Goal: Task Accomplishment & Management: Use online tool/utility

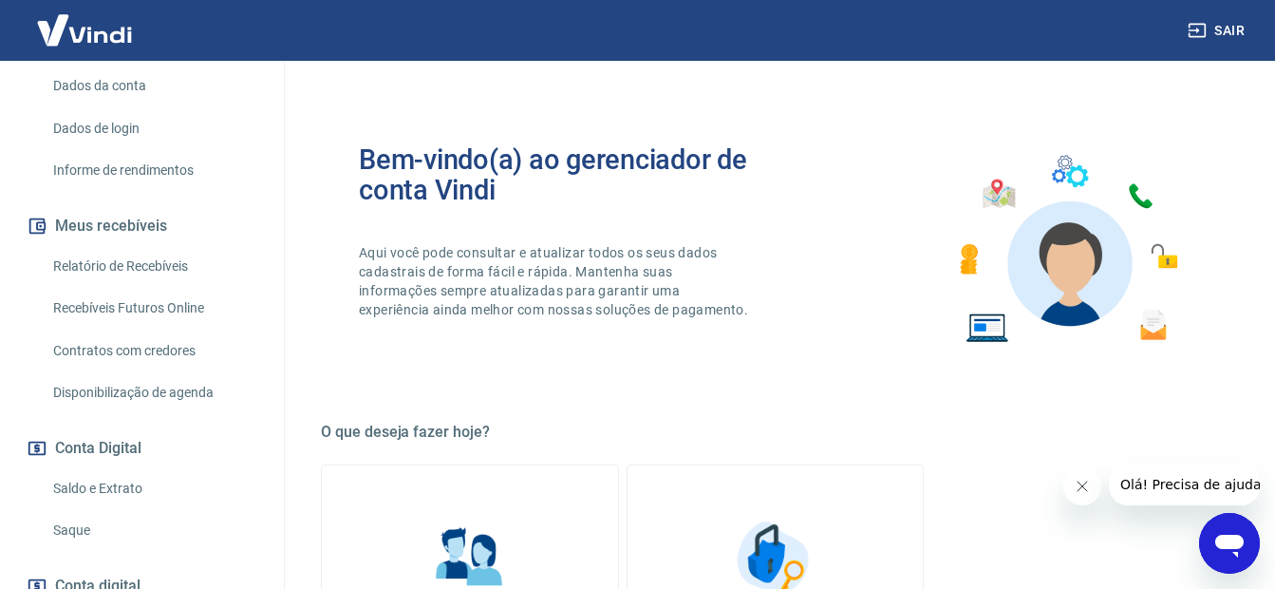
scroll to position [380, 0]
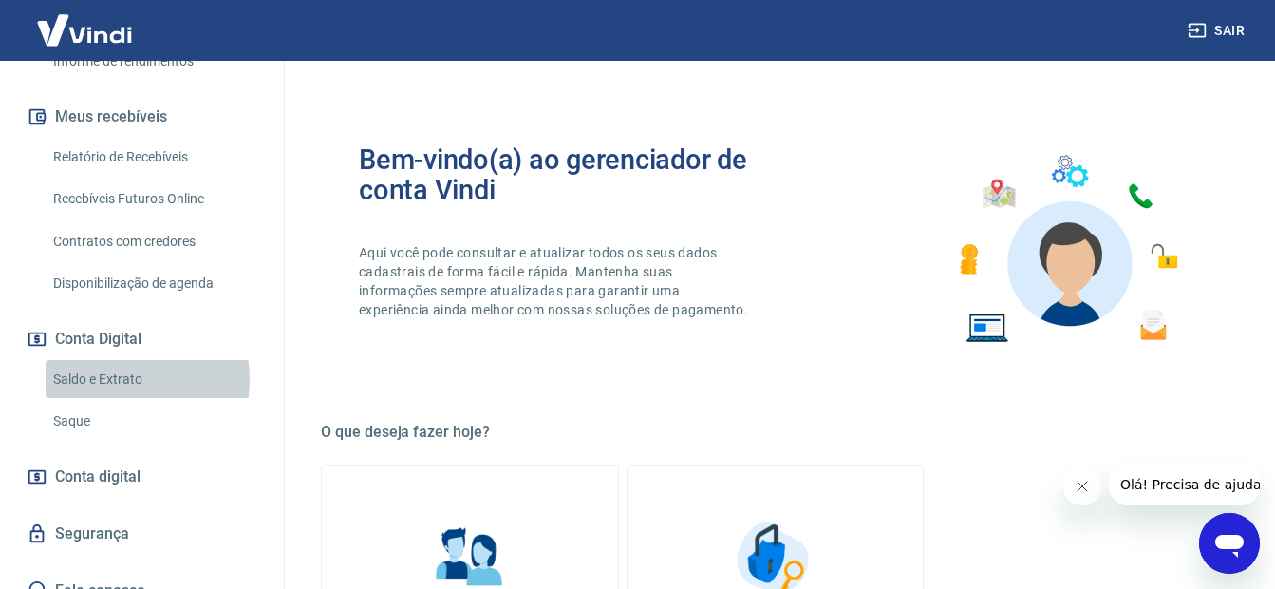
click at [105, 399] on link "Saldo e Extrato" at bounding box center [153, 379] width 215 height 39
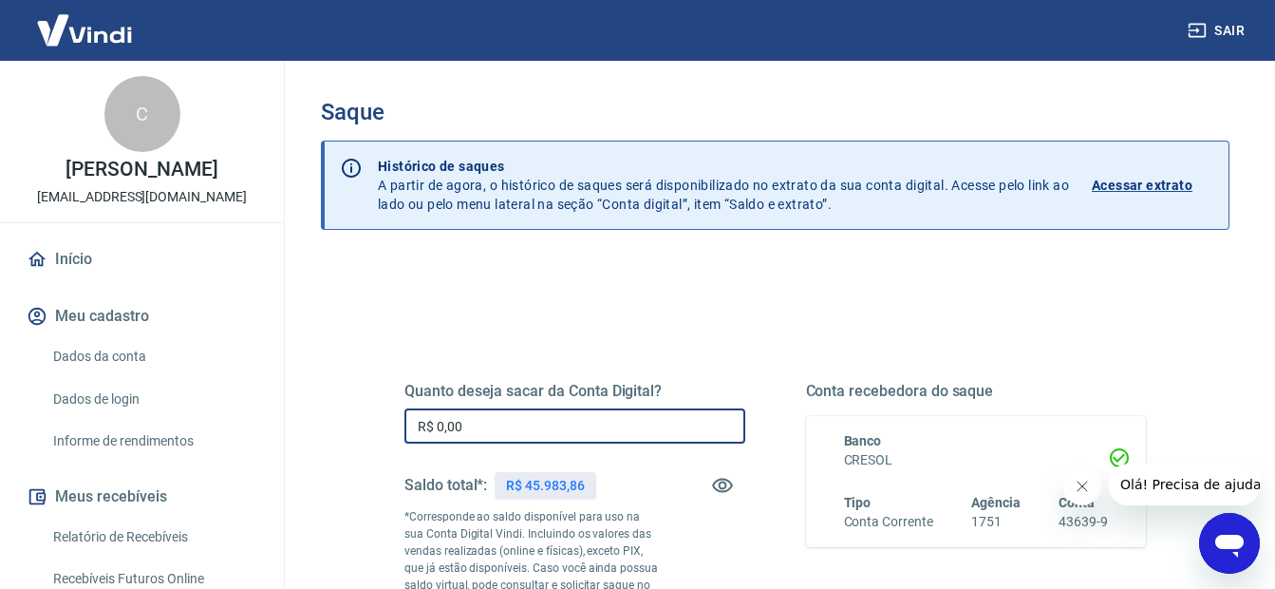
drag, startPoint x: 477, startPoint y: 428, endPoint x: 415, endPoint y: 423, distance: 62.8
click at [415, 423] on input "R$ 0,00" at bounding box center [574, 425] width 341 height 35
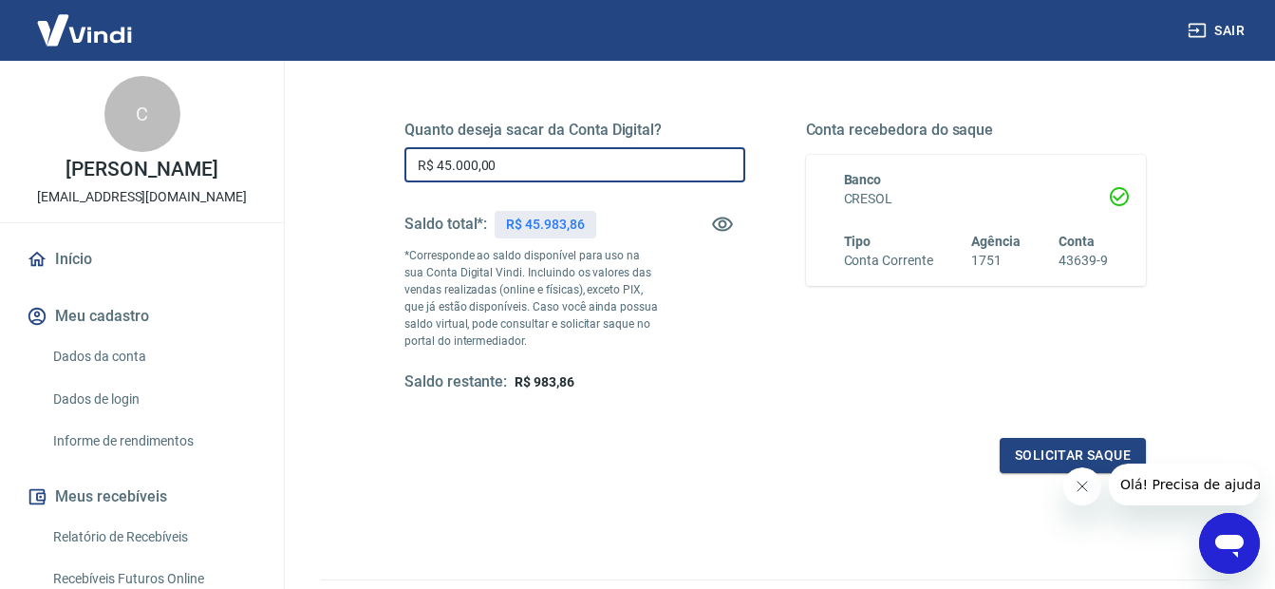
scroll to position [285, 0]
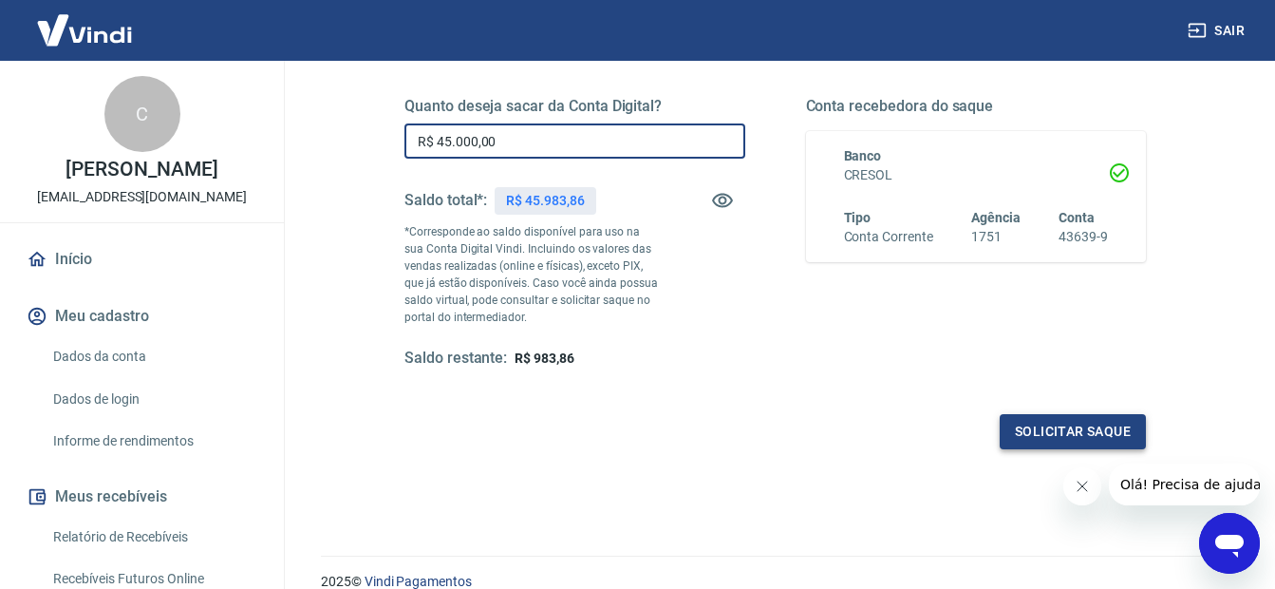
type input "R$ 45.000,00"
click at [1090, 423] on button "Solicitar saque" at bounding box center [1073, 431] width 146 height 35
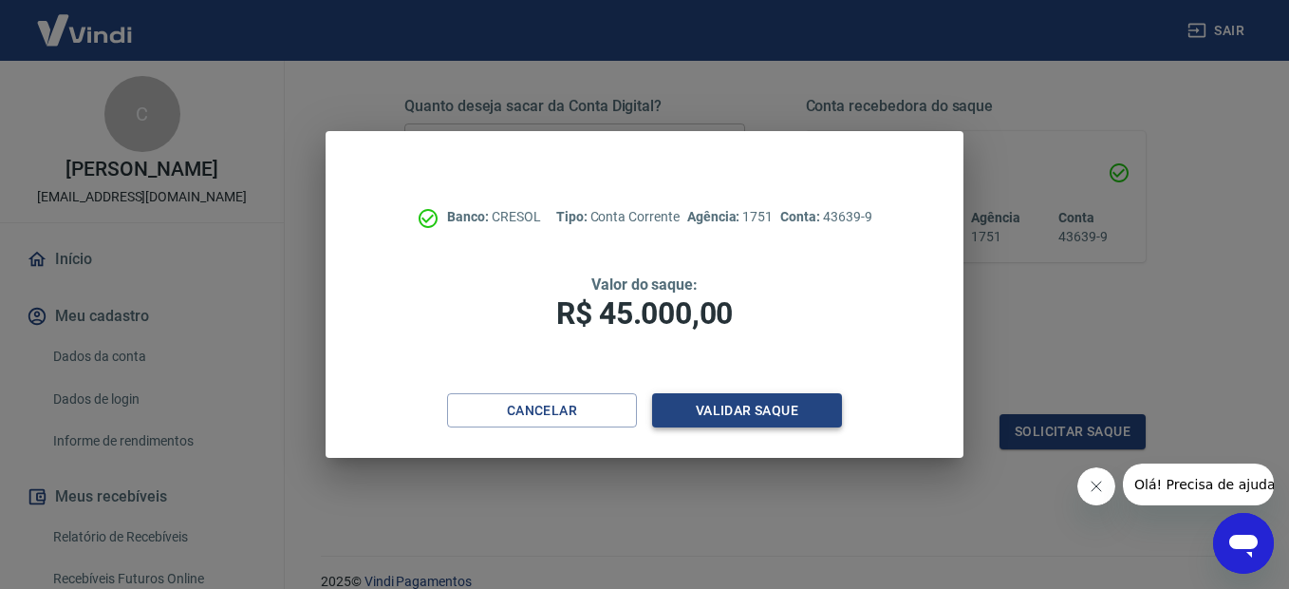
click at [795, 409] on button "Validar saque" at bounding box center [747, 410] width 190 height 35
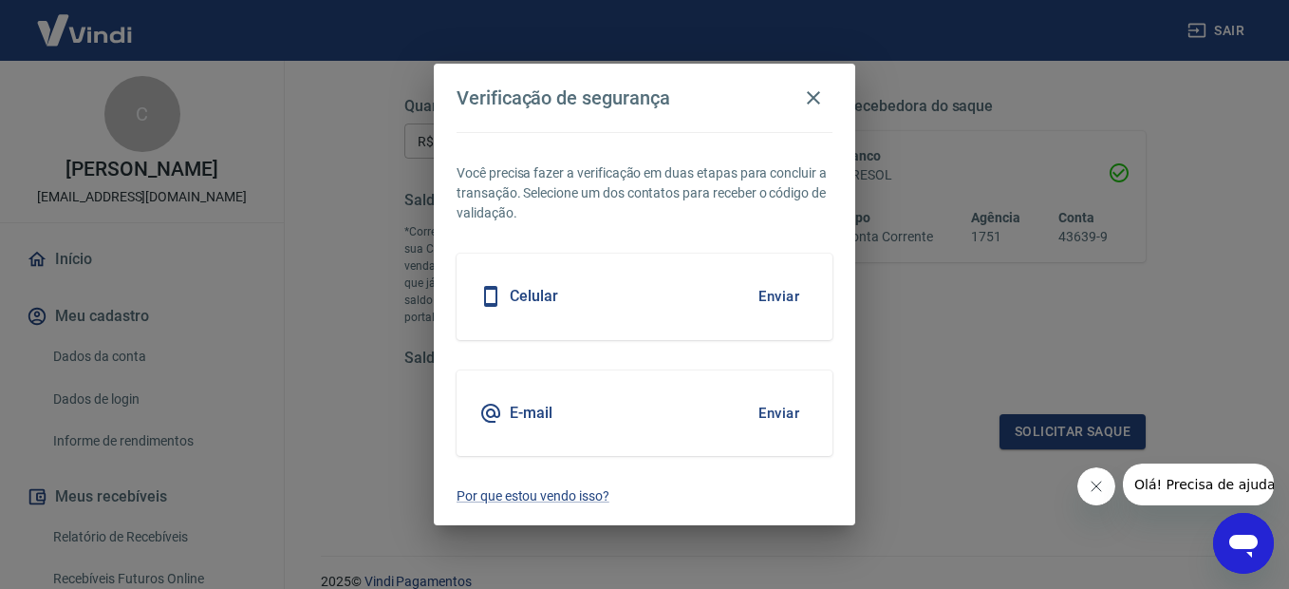
click at [776, 408] on button "Enviar" at bounding box center [779, 413] width 62 height 40
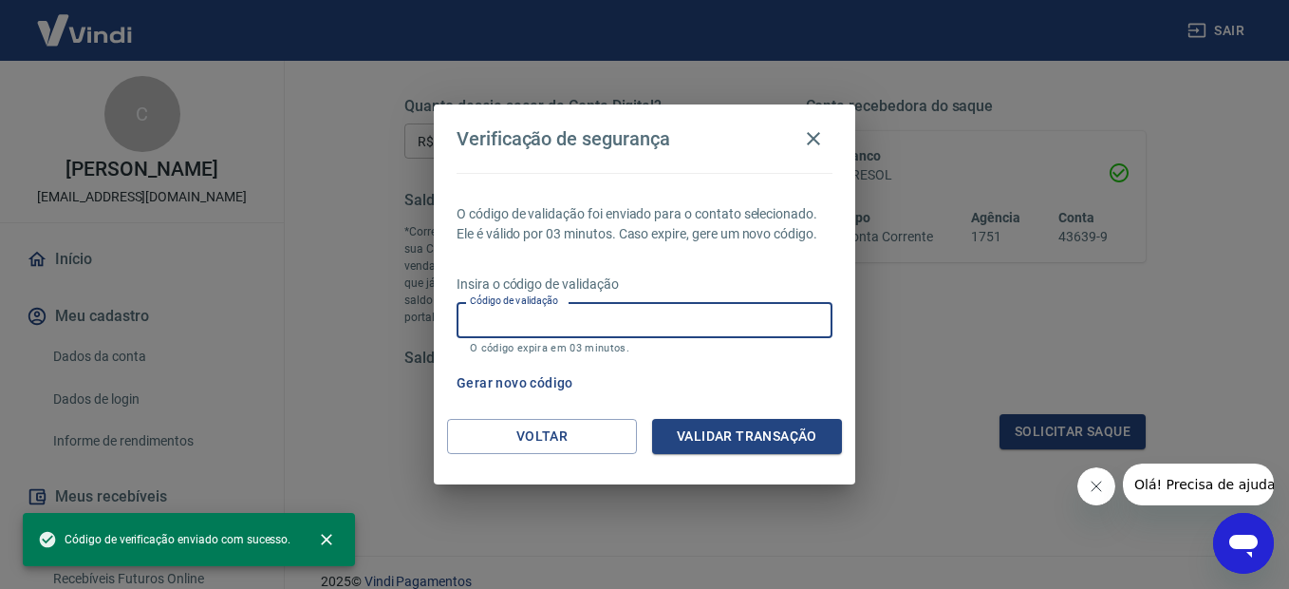
click at [584, 317] on input "Código de validação" at bounding box center [645, 319] width 376 height 35
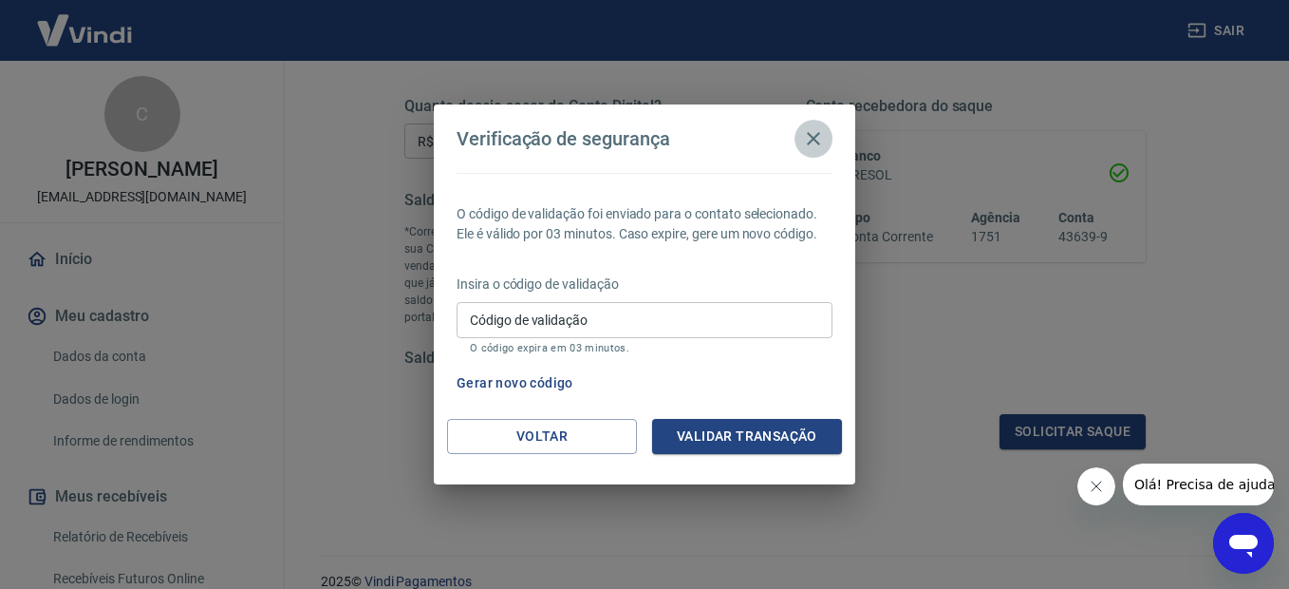
click at [815, 137] on icon "button" at bounding box center [813, 138] width 23 height 23
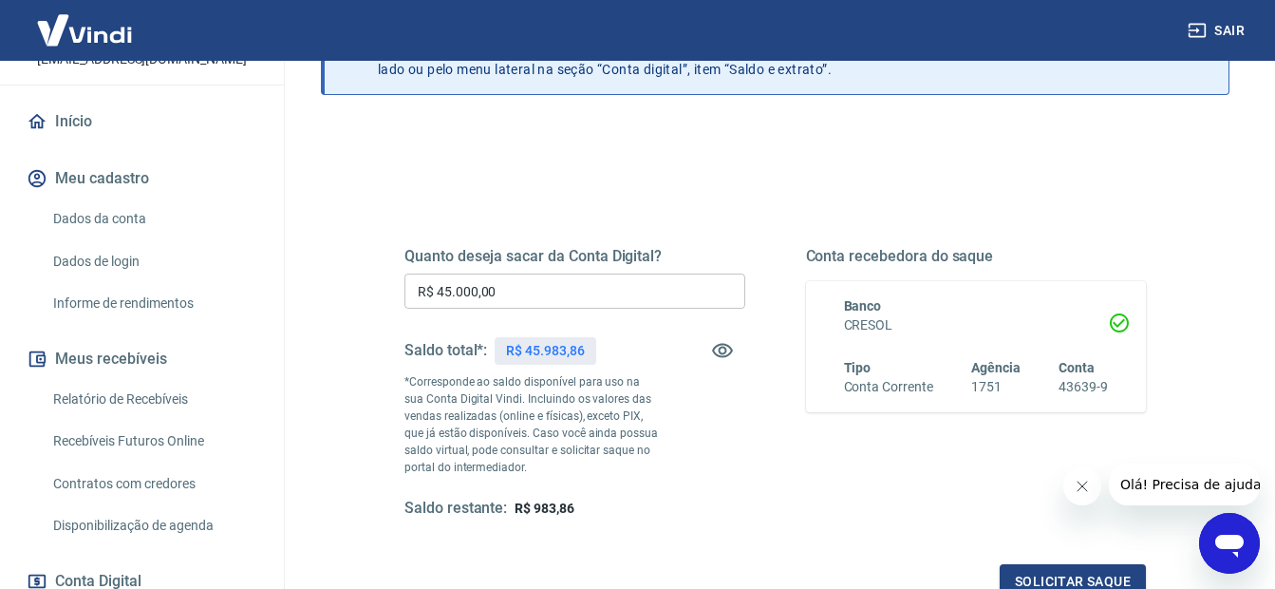
scroll to position [367, 0]
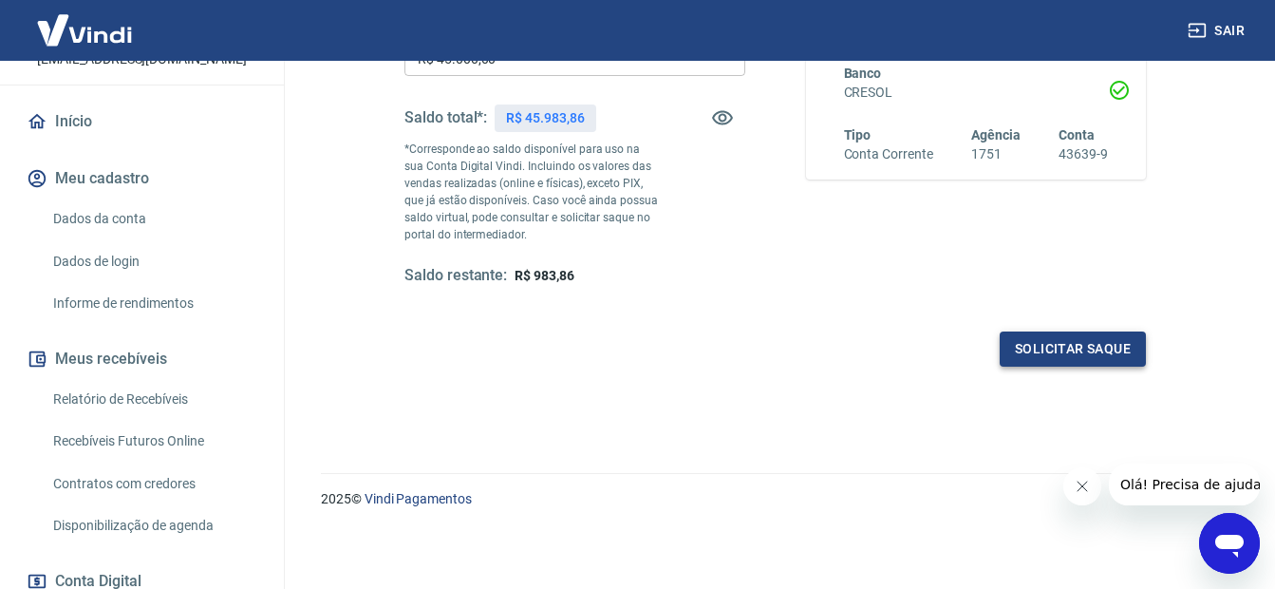
click at [1072, 352] on button "Solicitar saque" at bounding box center [1073, 348] width 146 height 35
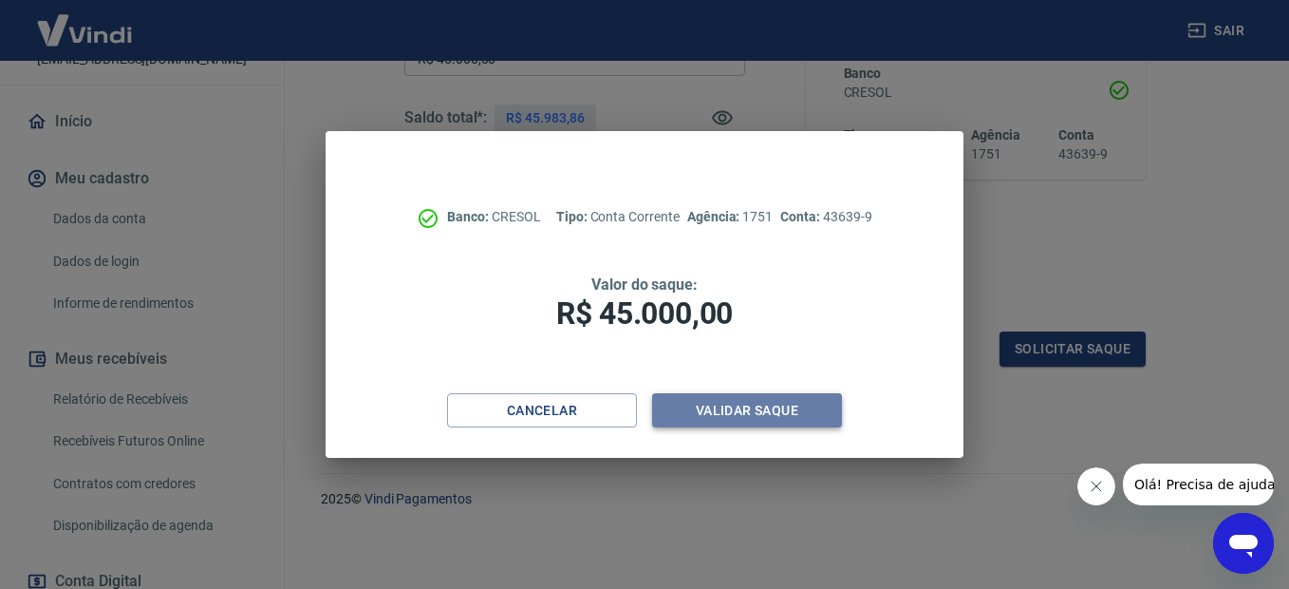
click at [755, 397] on button "Validar saque" at bounding box center [747, 410] width 190 height 35
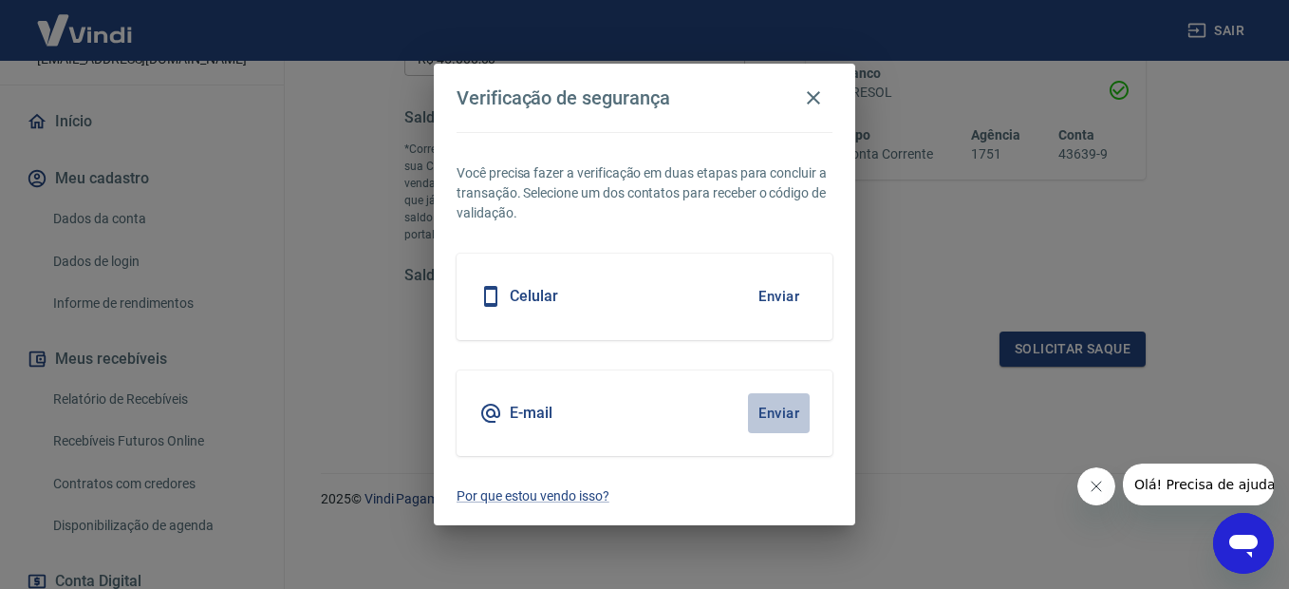
click at [783, 407] on button "Enviar" at bounding box center [779, 413] width 62 height 40
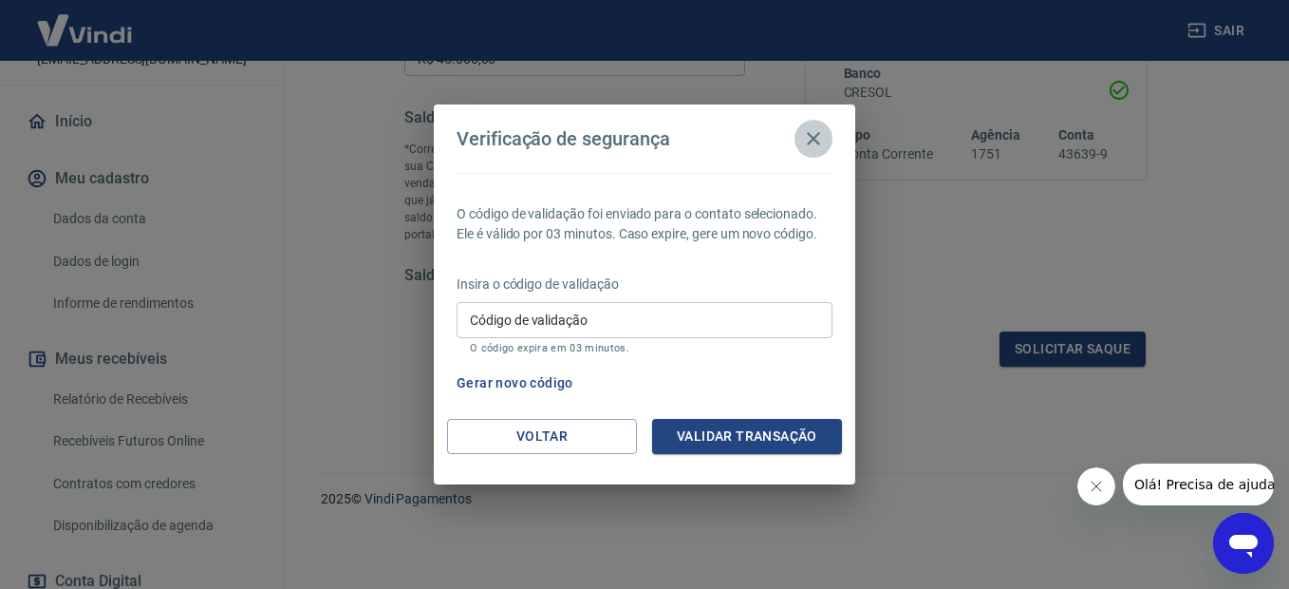
click at [819, 129] on icon "button" at bounding box center [813, 138] width 23 height 23
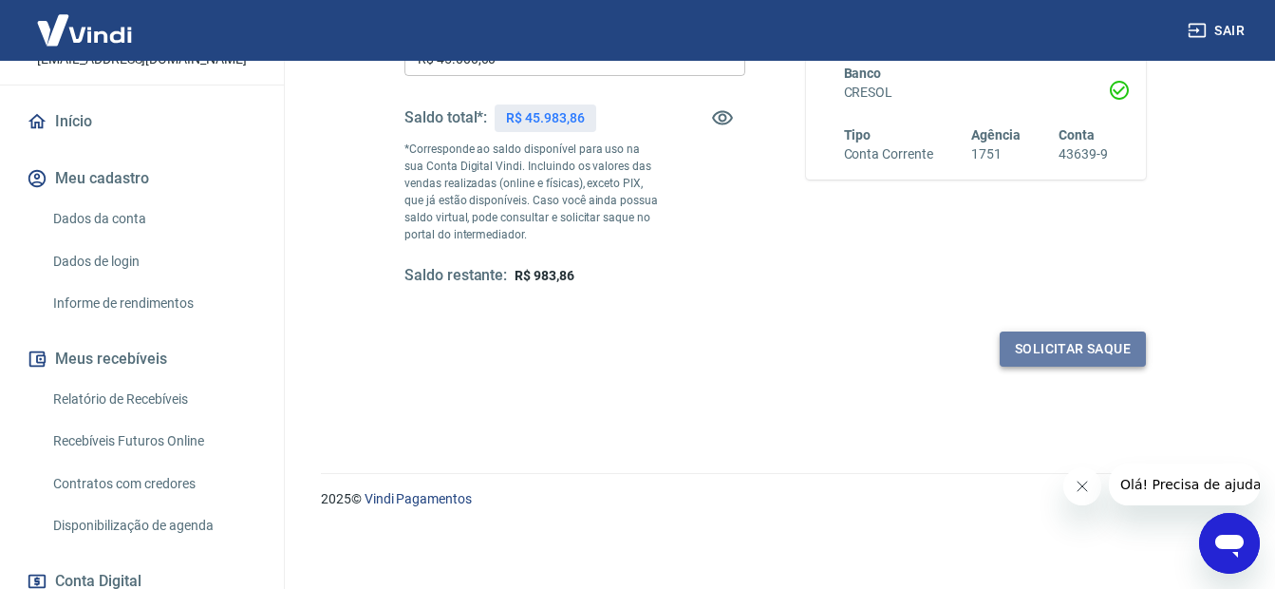
click at [1077, 346] on button "Solicitar saque" at bounding box center [1073, 348] width 146 height 35
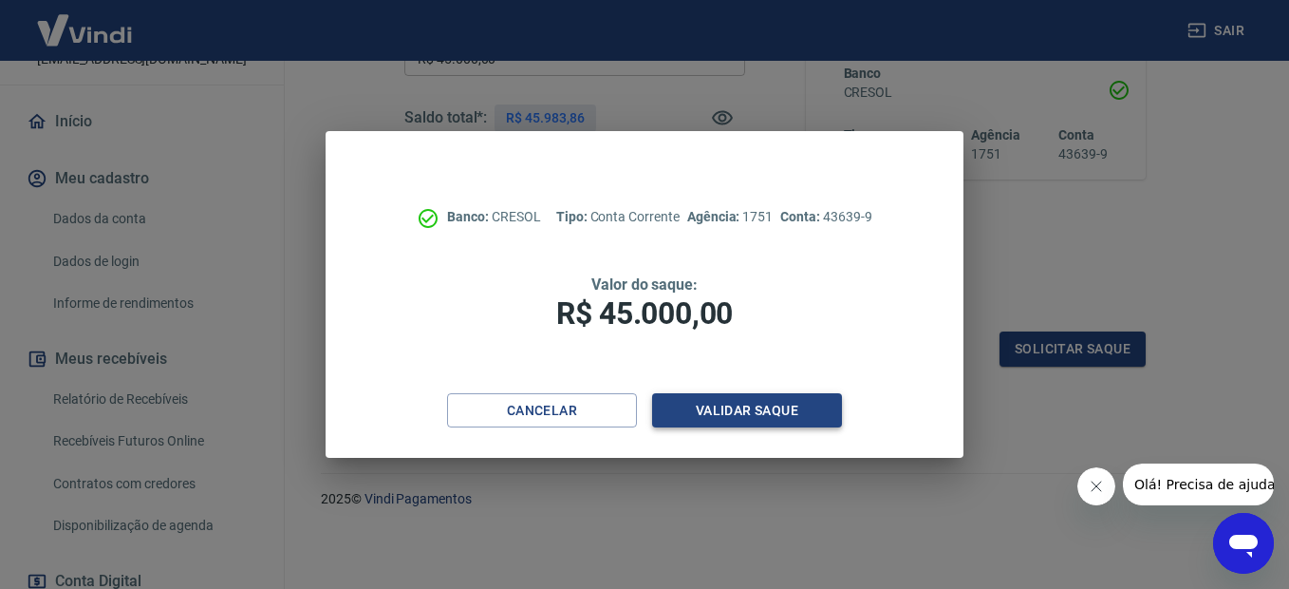
click at [732, 411] on button "Validar saque" at bounding box center [747, 410] width 190 height 35
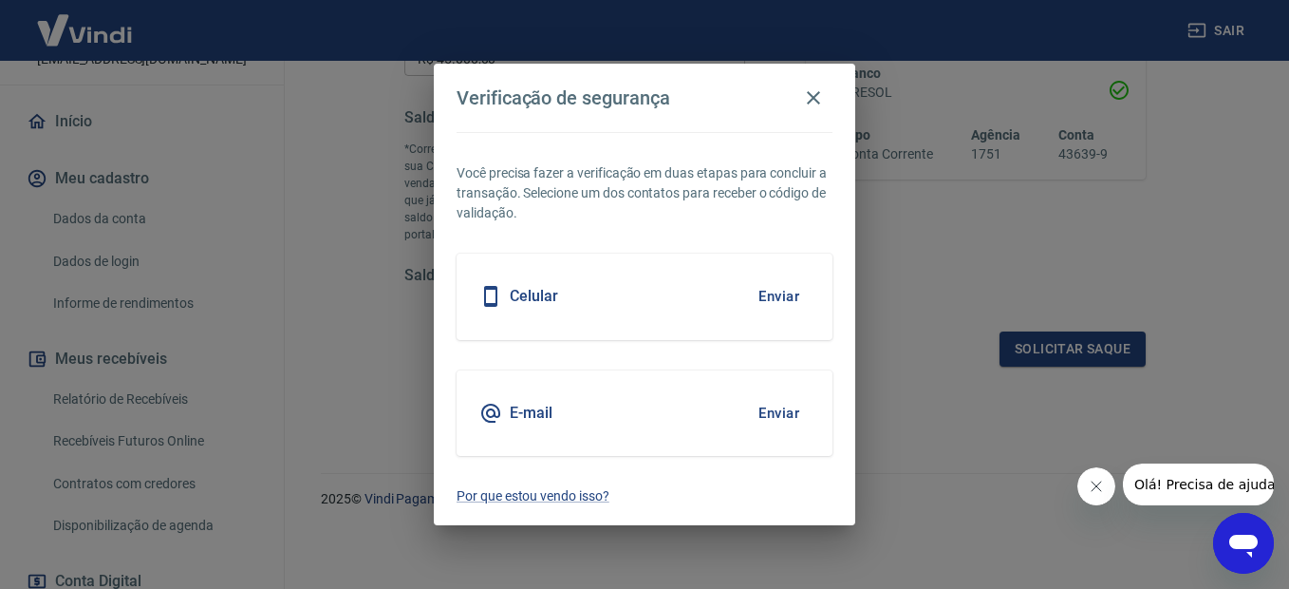
click at [778, 296] on button "Enviar" at bounding box center [779, 296] width 62 height 40
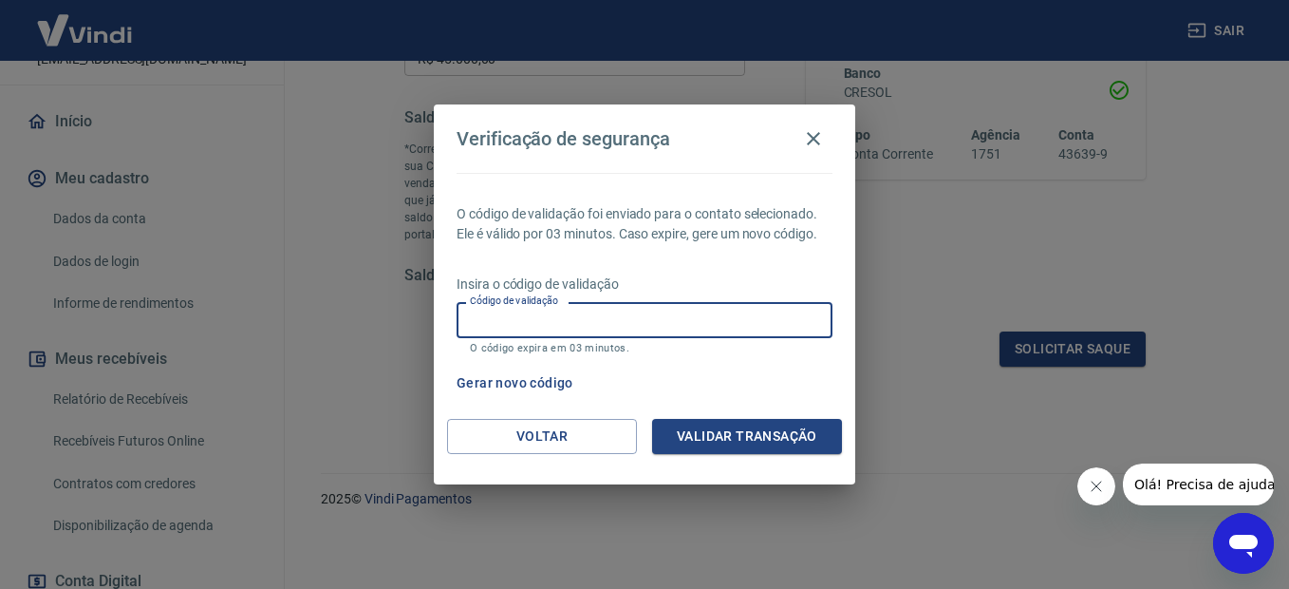
click at [598, 324] on input "Código de validação" at bounding box center [645, 319] width 376 height 35
type input "985485"
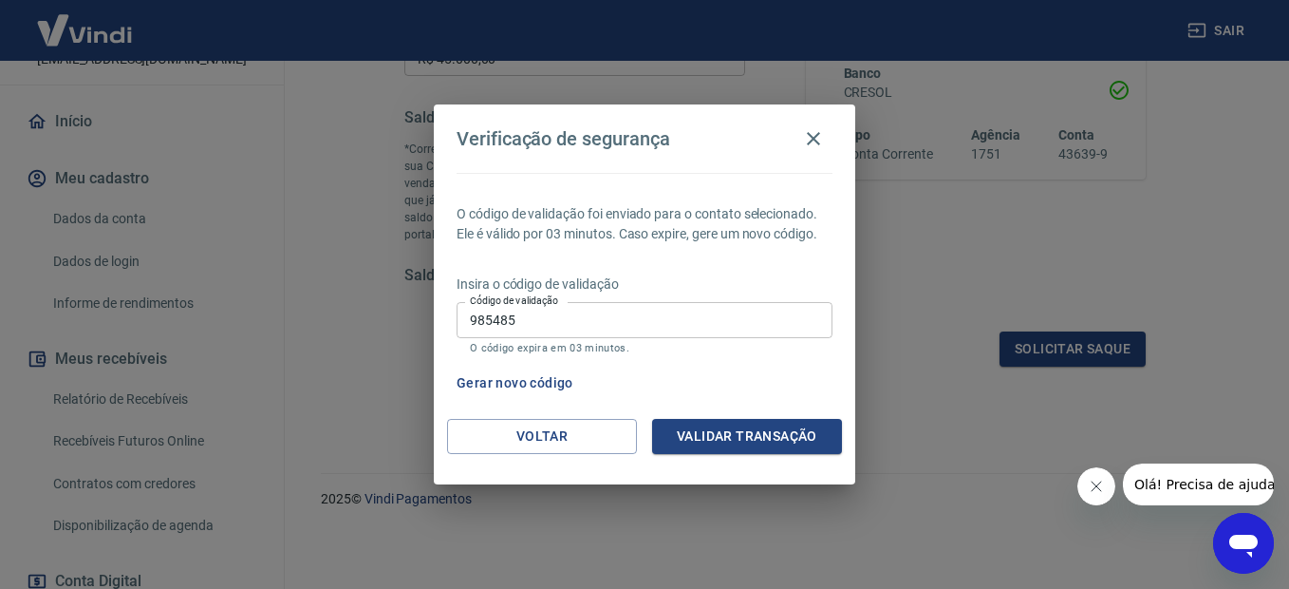
click at [703, 455] on div "Voltar Validar transação" at bounding box center [644, 452] width 421 height 66
click at [720, 442] on button "Validar transação" at bounding box center [747, 436] width 190 height 35
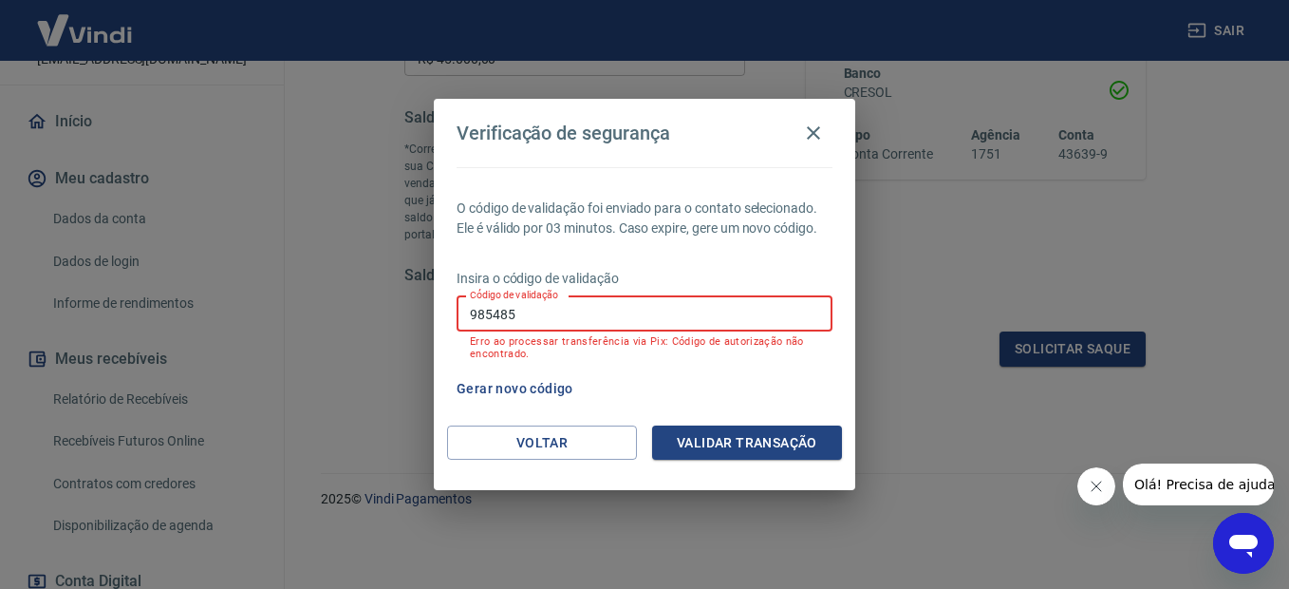
drag, startPoint x: 545, startPoint y: 310, endPoint x: 419, endPoint y: 300, distance: 126.7
click at [419, 300] on div "Verificação de segurança O código de validação foi enviado para o contato selec…" at bounding box center [644, 294] width 1289 height 589
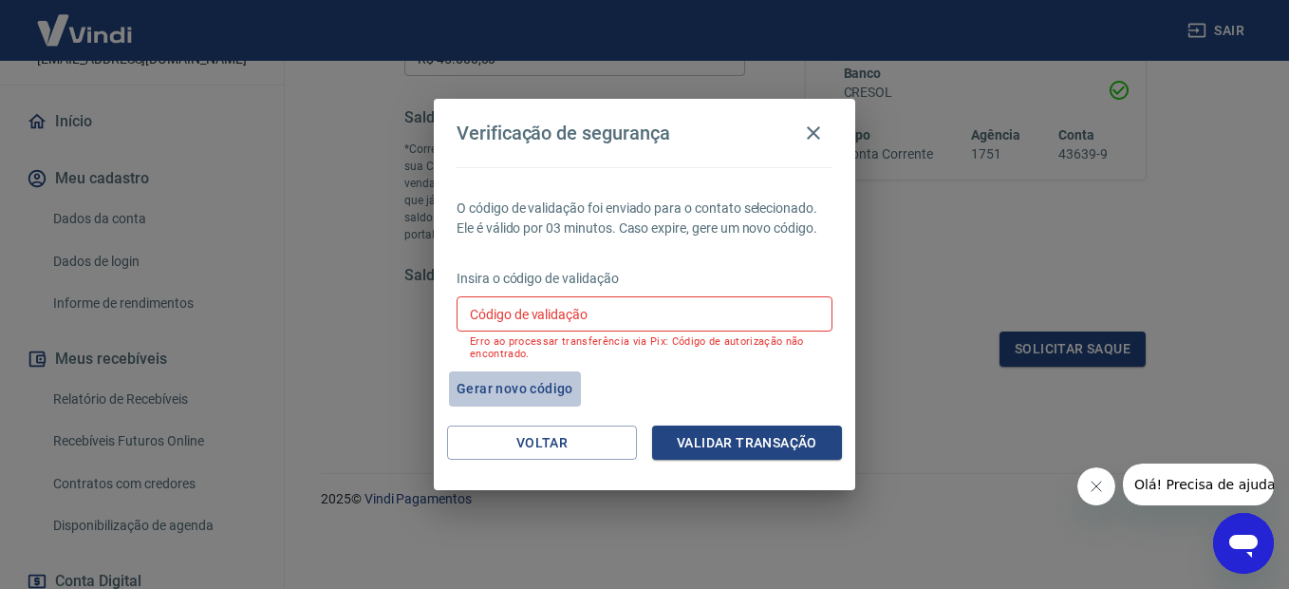
click at [537, 384] on button "Gerar novo código" at bounding box center [515, 388] width 132 height 35
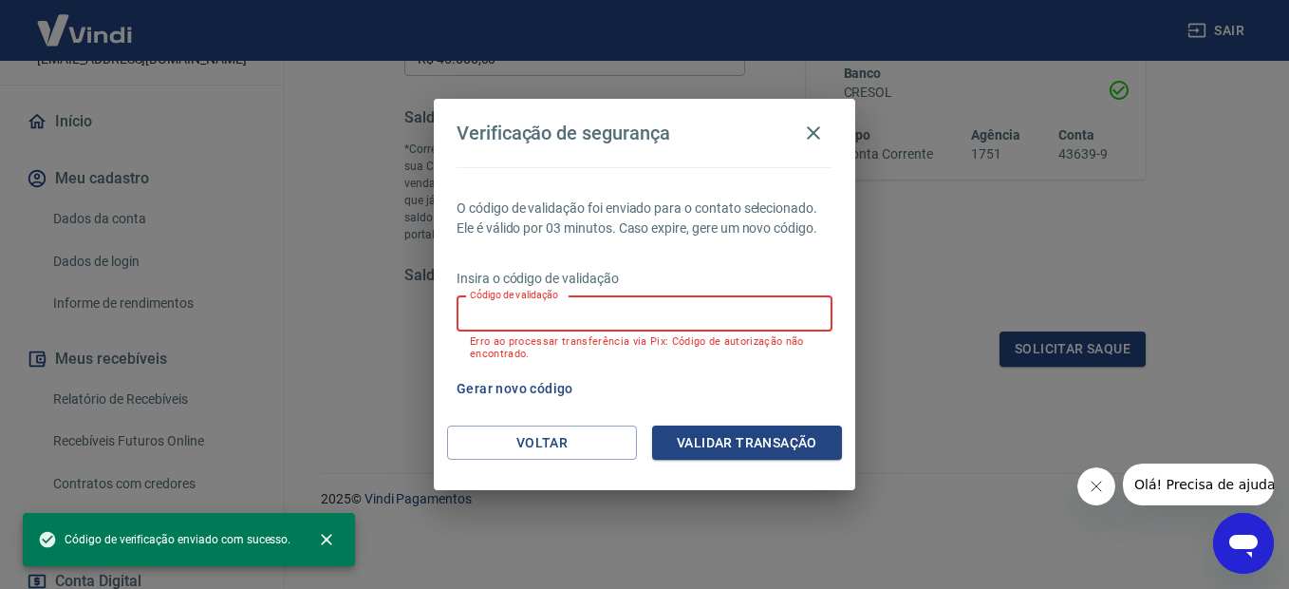
click at [584, 309] on input "Código de validação" at bounding box center [645, 313] width 376 height 35
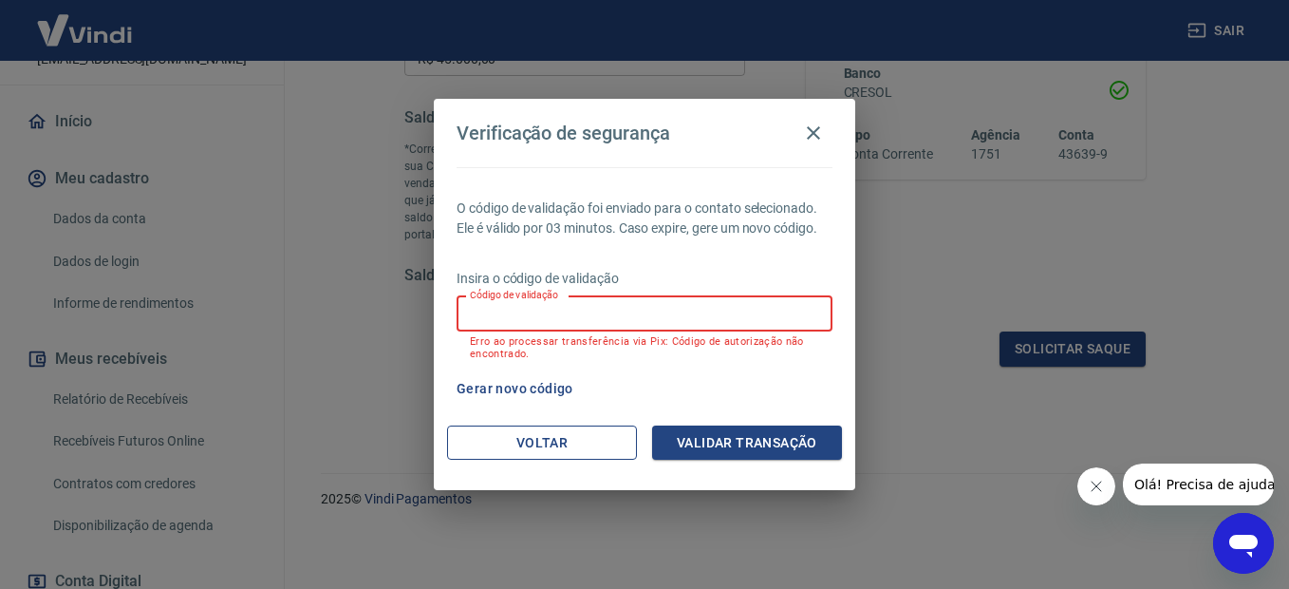
click at [573, 446] on button "Voltar" at bounding box center [542, 442] width 190 height 35
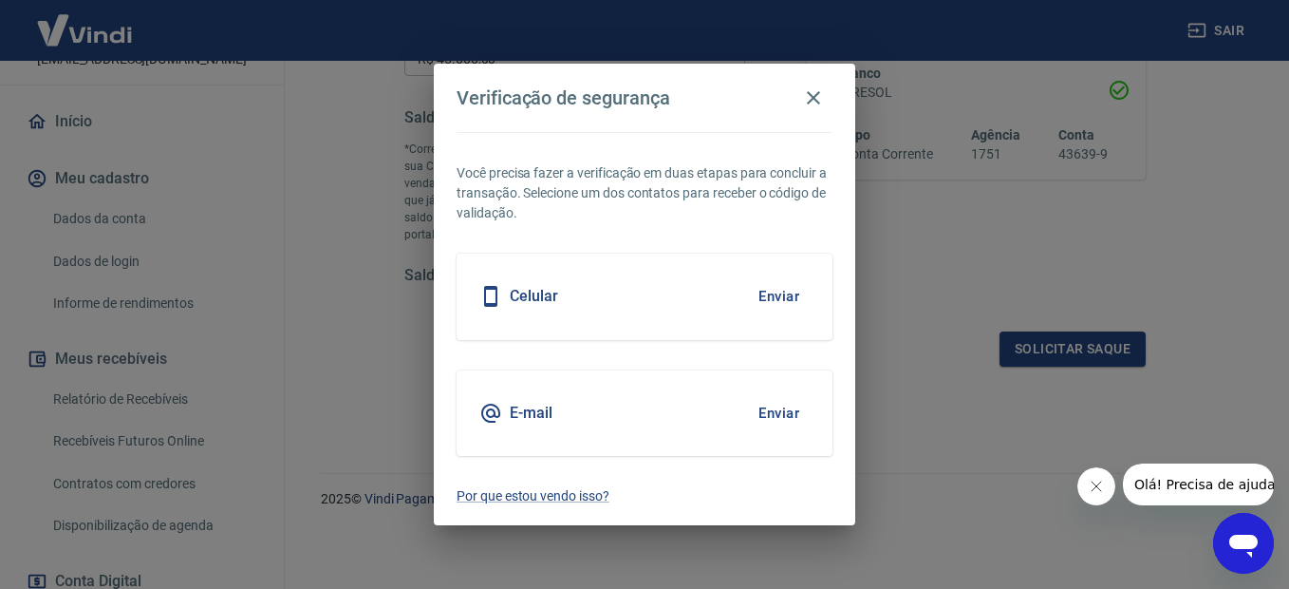
click at [789, 414] on button "Enviar" at bounding box center [779, 413] width 62 height 40
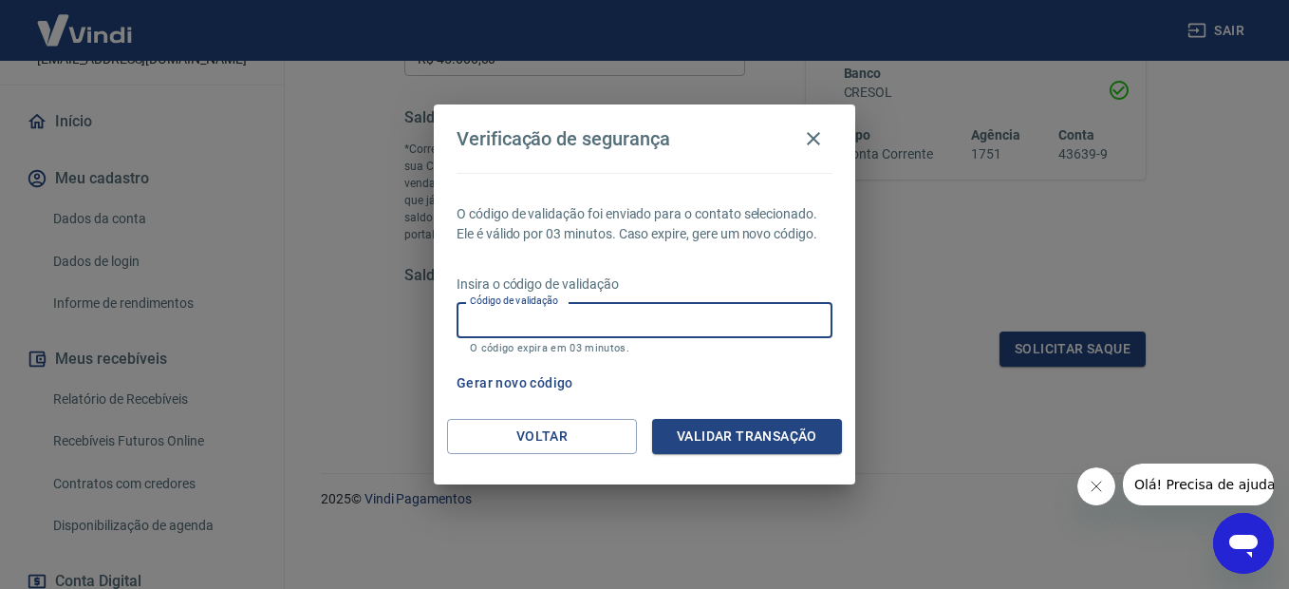
click at [568, 318] on input "Código de validação" at bounding box center [645, 319] width 376 height 35
type input "636805"
click at [704, 432] on button "Validar transação" at bounding box center [747, 436] width 190 height 35
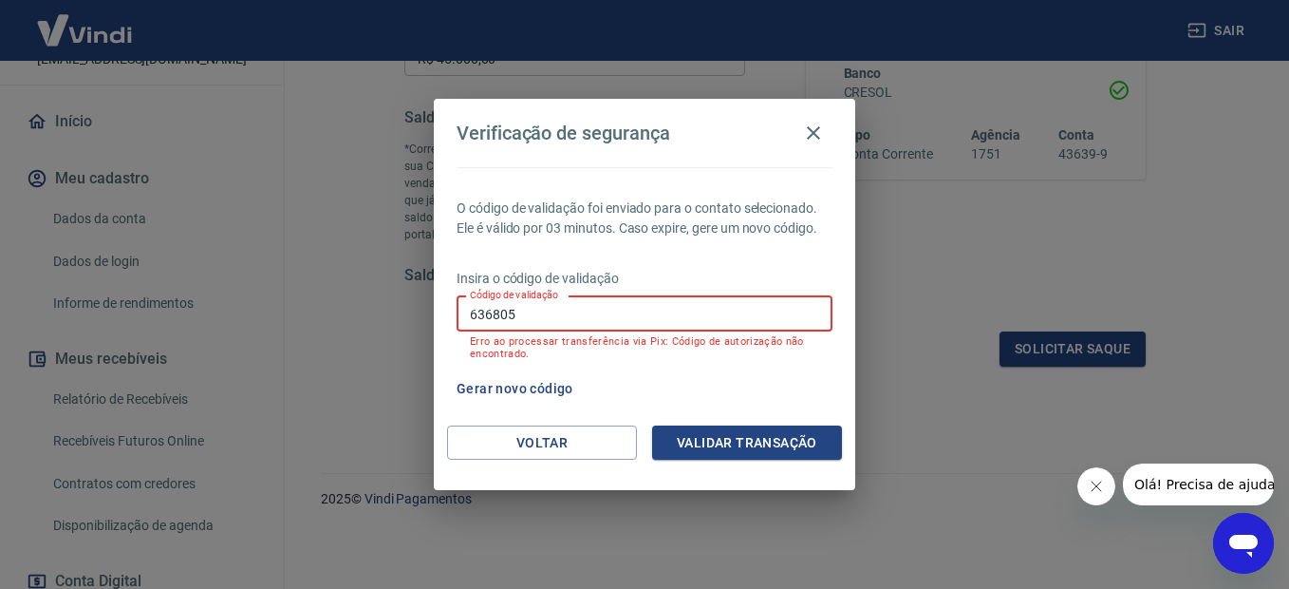
drag, startPoint x: 461, startPoint y: 281, endPoint x: 251, endPoint y: 253, distance: 212.7
click at [251, 253] on div "Verificação de segurança O código de validação foi enviado para o contato selec…" at bounding box center [644, 294] width 1289 height 589
type input "421287"
click at [690, 438] on button "Validar transação" at bounding box center [747, 442] width 190 height 35
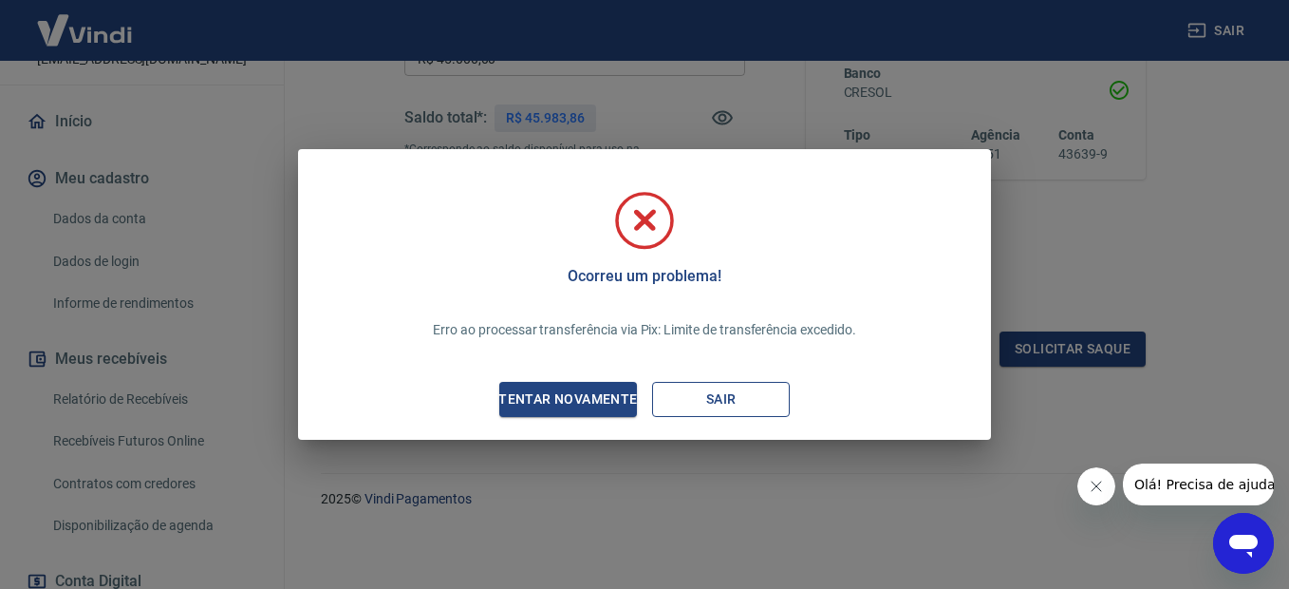
click at [724, 399] on button "Sair" at bounding box center [721, 399] width 138 height 35
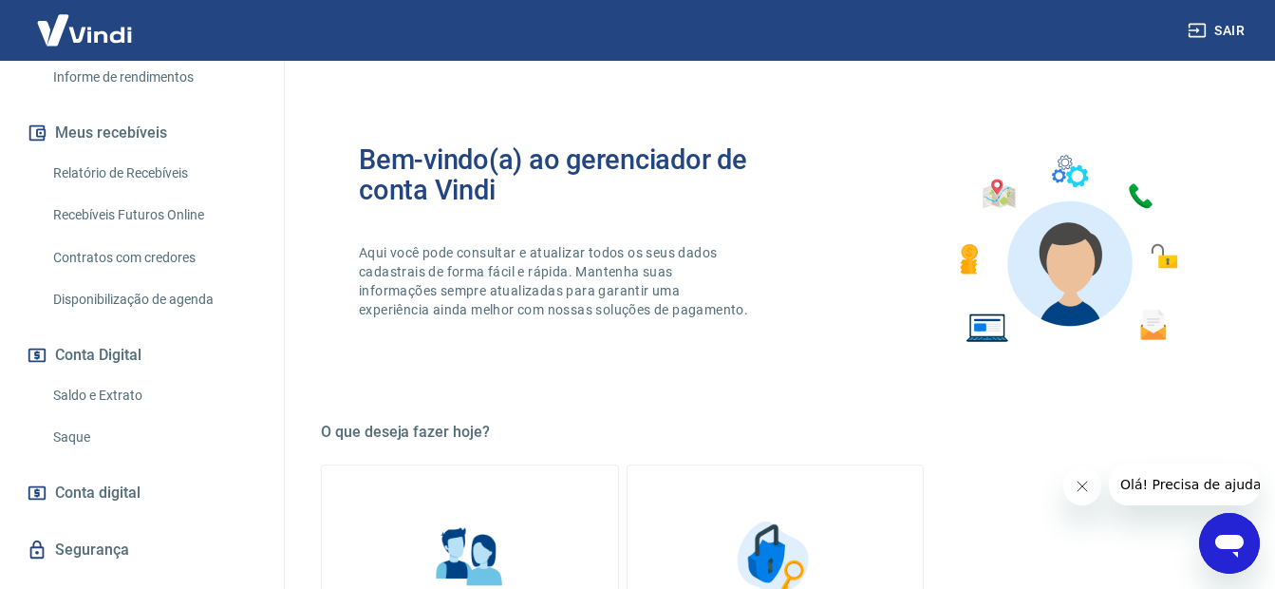
scroll to position [380, 0]
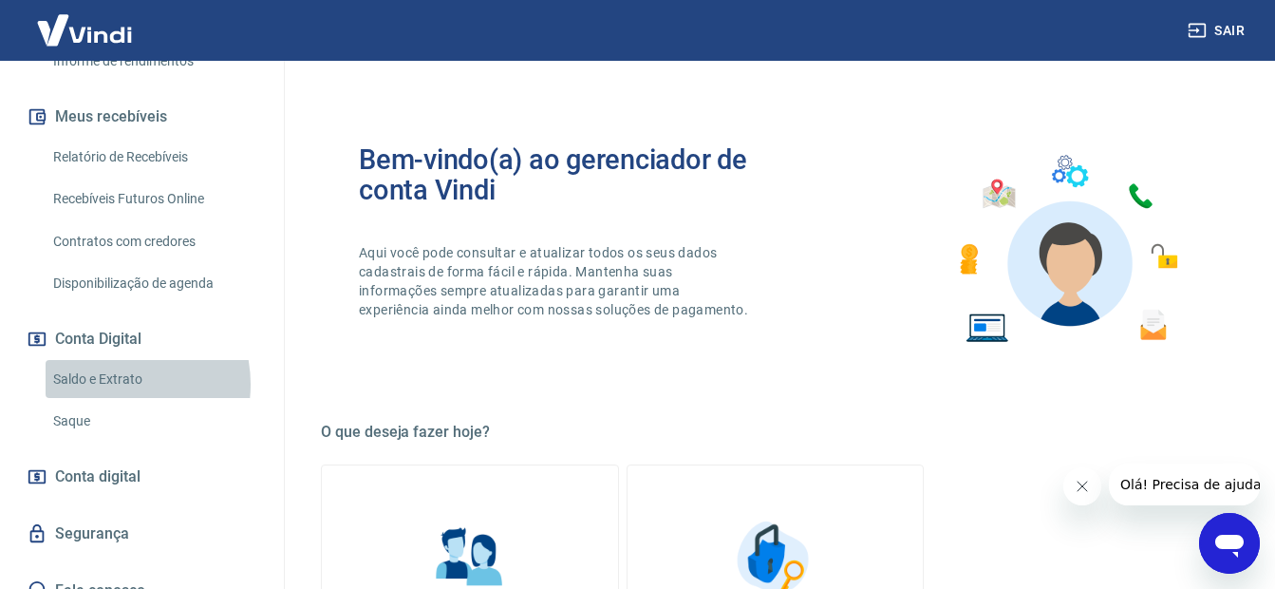
click at [110, 399] on link "Saldo e Extrato" at bounding box center [153, 379] width 215 height 39
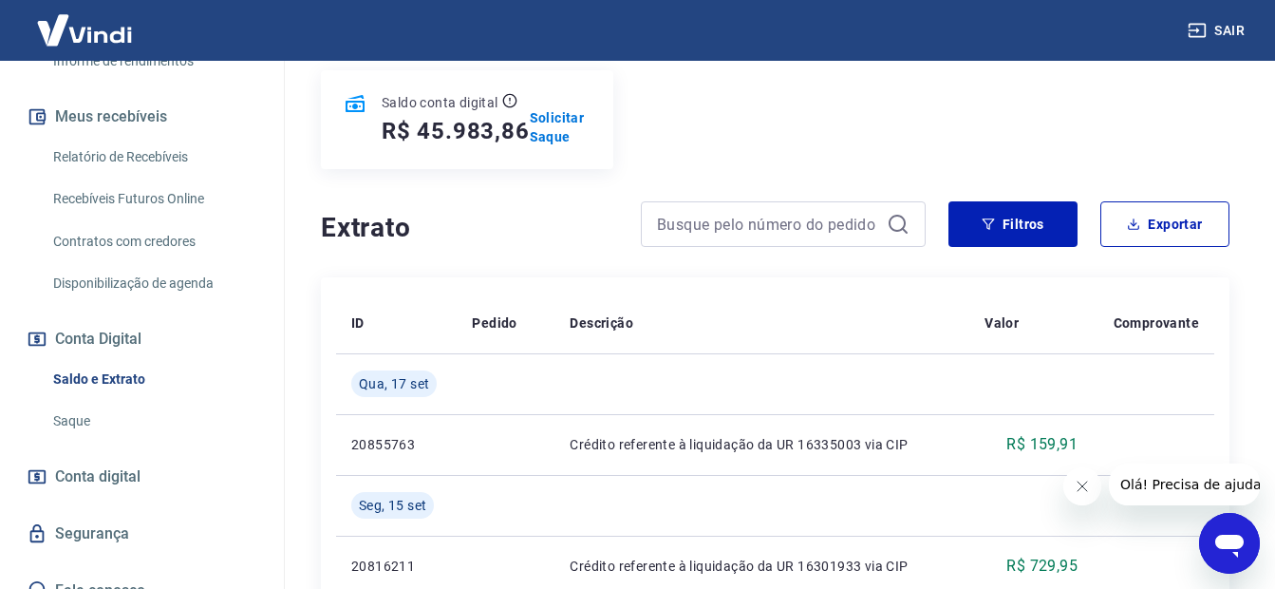
scroll to position [76, 0]
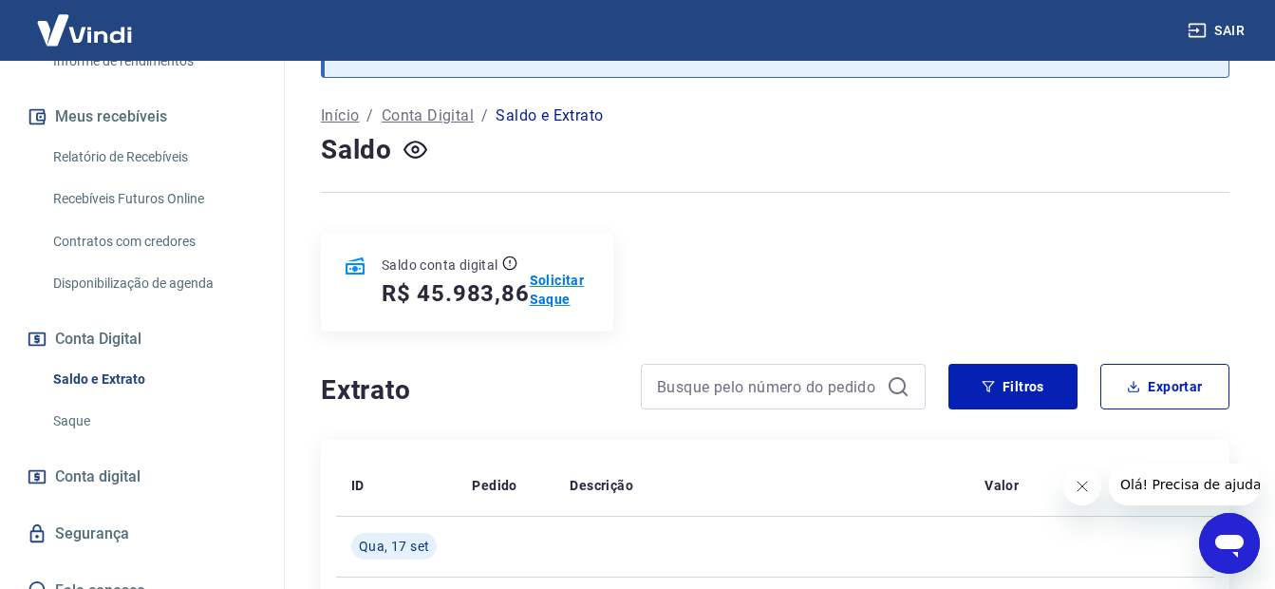
click at [560, 279] on p "Solicitar Saque" at bounding box center [561, 290] width 62 height 38
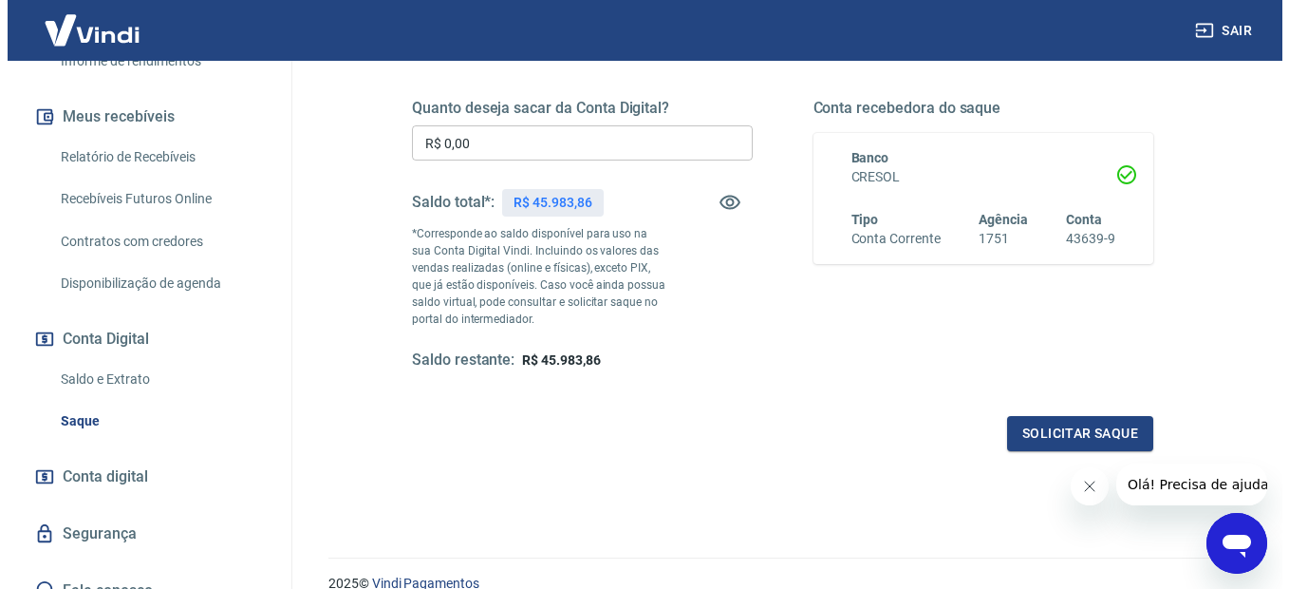
scroll to position [285, 0]
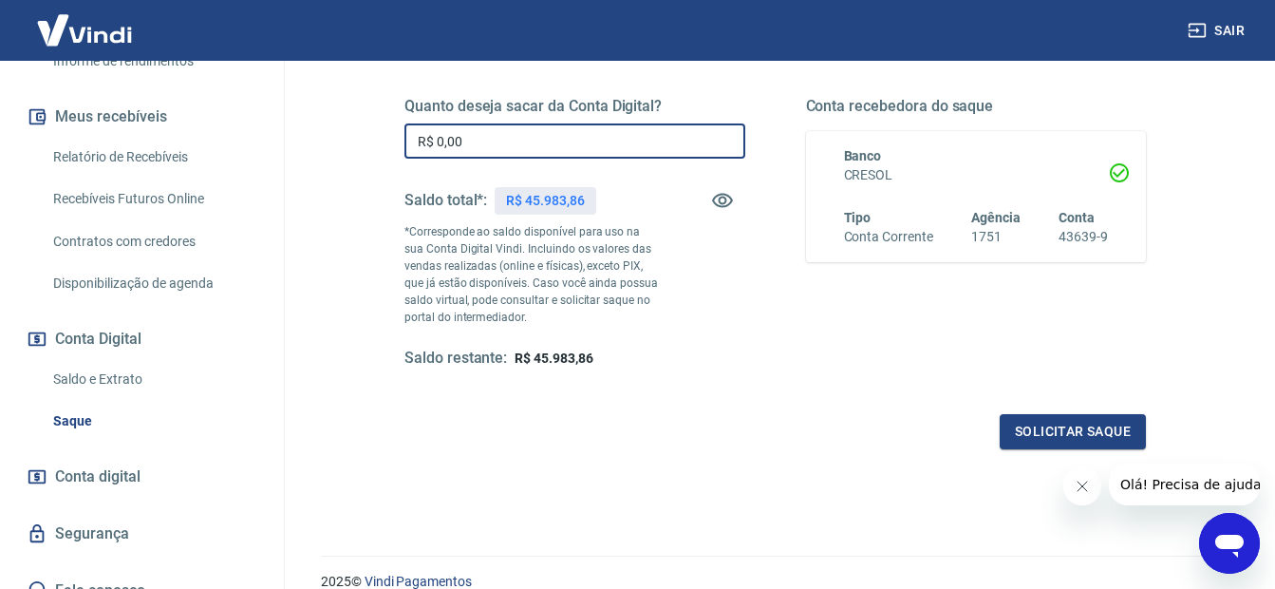
drag, startPoint x: 532, startPoint y: 144, endPoint x: 341, endPoint y: 149, distance: 190.9
click at [341, 149] on div "Quanto deseja sacar da Conta Digital? R$ 0,00 ​ Saldo total*: R$ 45.983,86 *Cor…" at bounding box center [775, 323] width 908 height 696
type input "R$ 25.000,00"
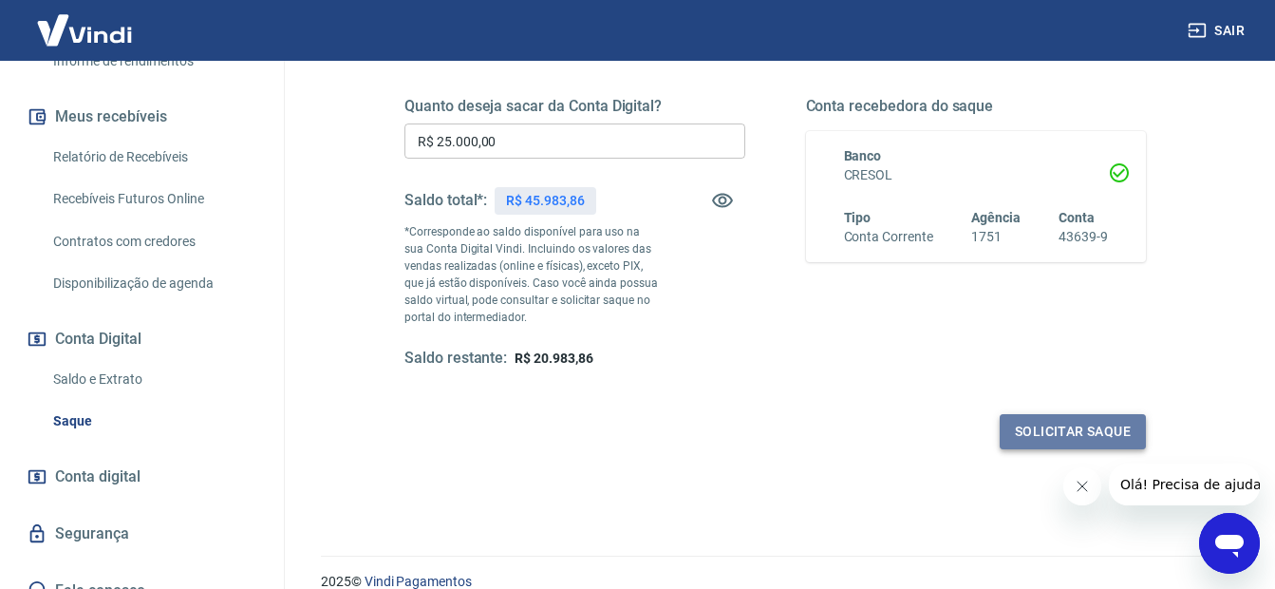
click at [1040, 437] on button "Solicitar saque" at bounding box center [1073, 431] width 146 height 35
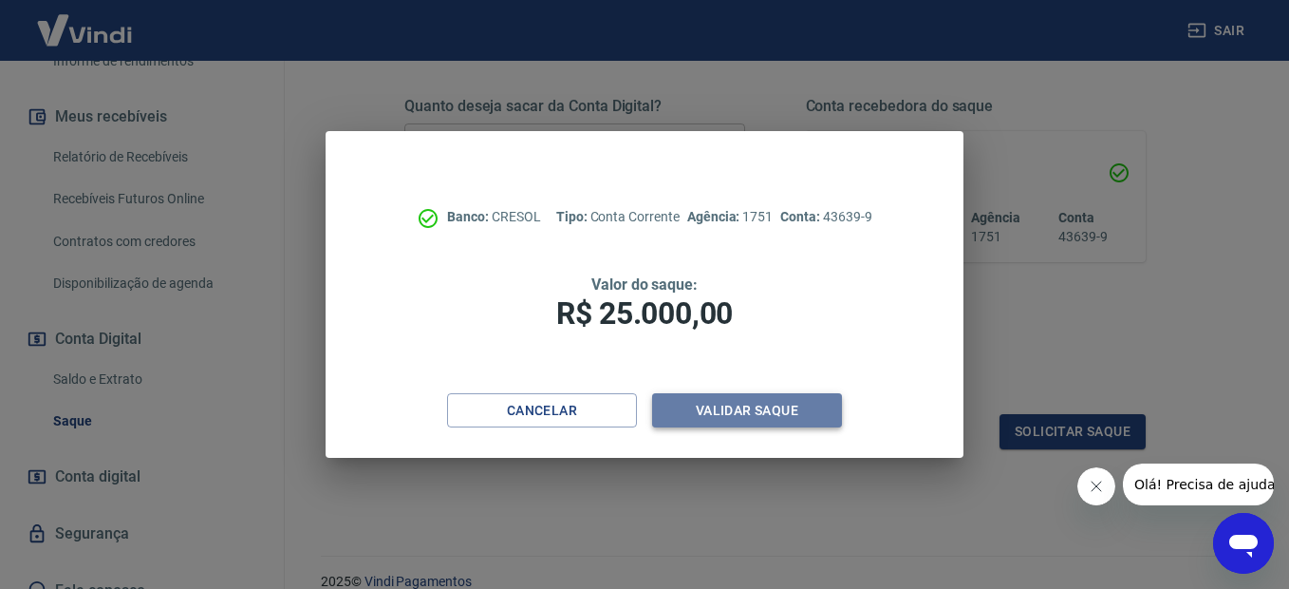
click at [778, 410] on button "Validar saque" at bounding box center [747, 410] width 190 height 35
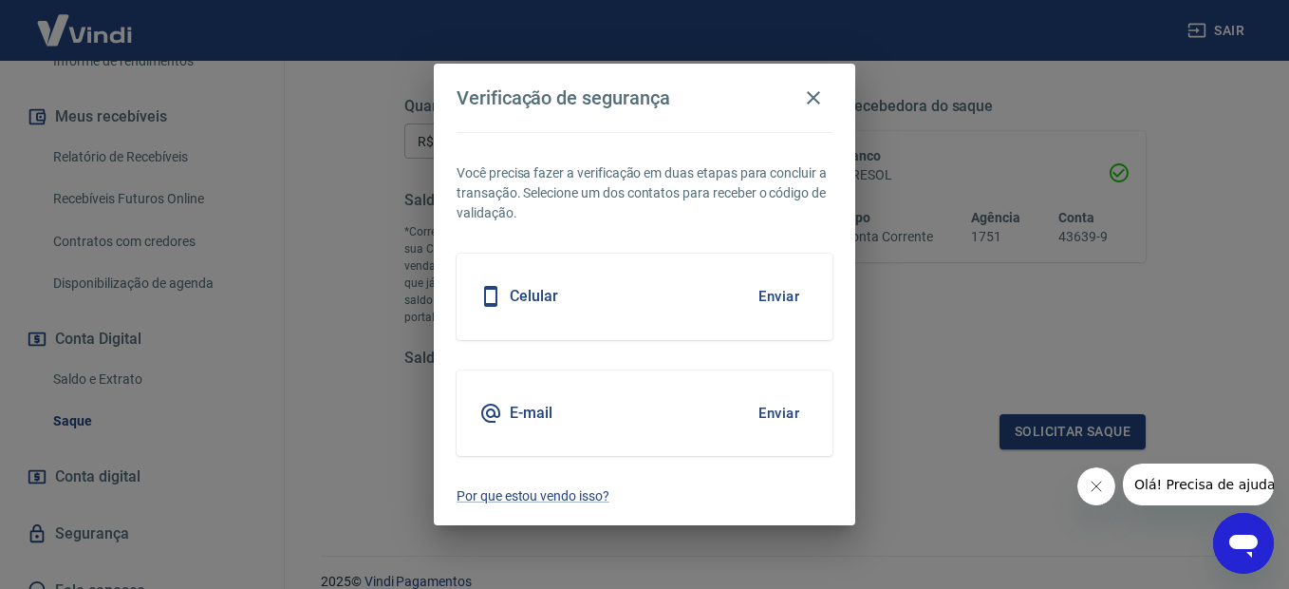
click at [784, 411] on button "Enviar" at bounding box center [779, 413] width 62 height 40
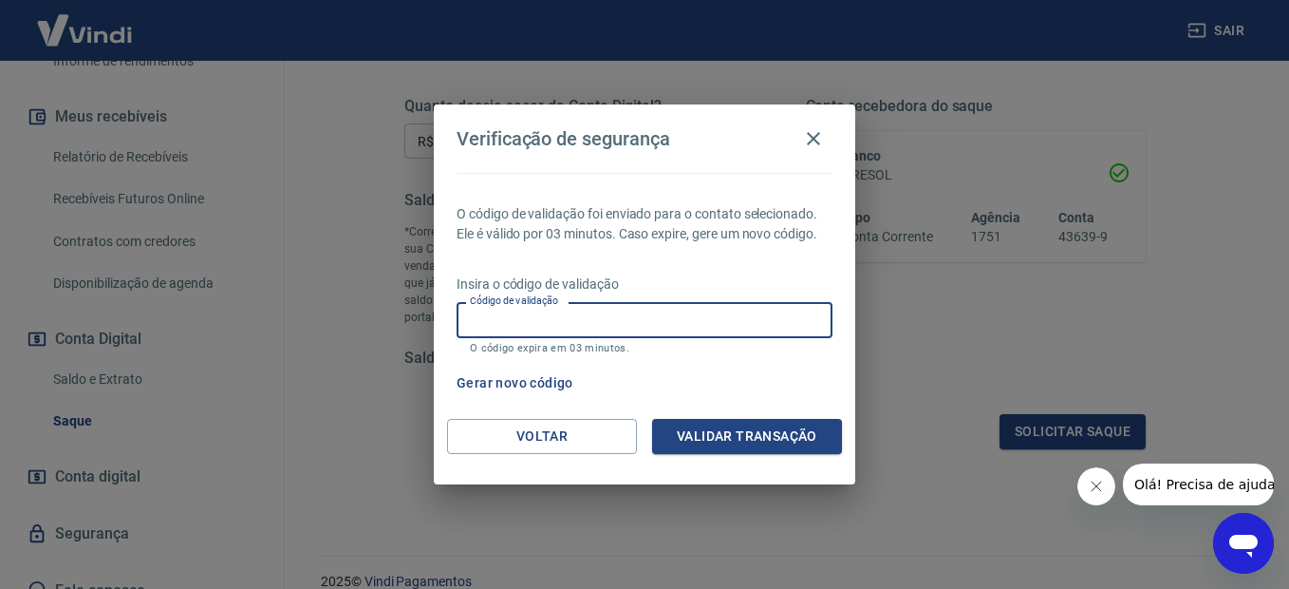
click at [641, 327] on input "Código de validação" at bounding box center [645, 319] width 376 height 35
type input "392301"
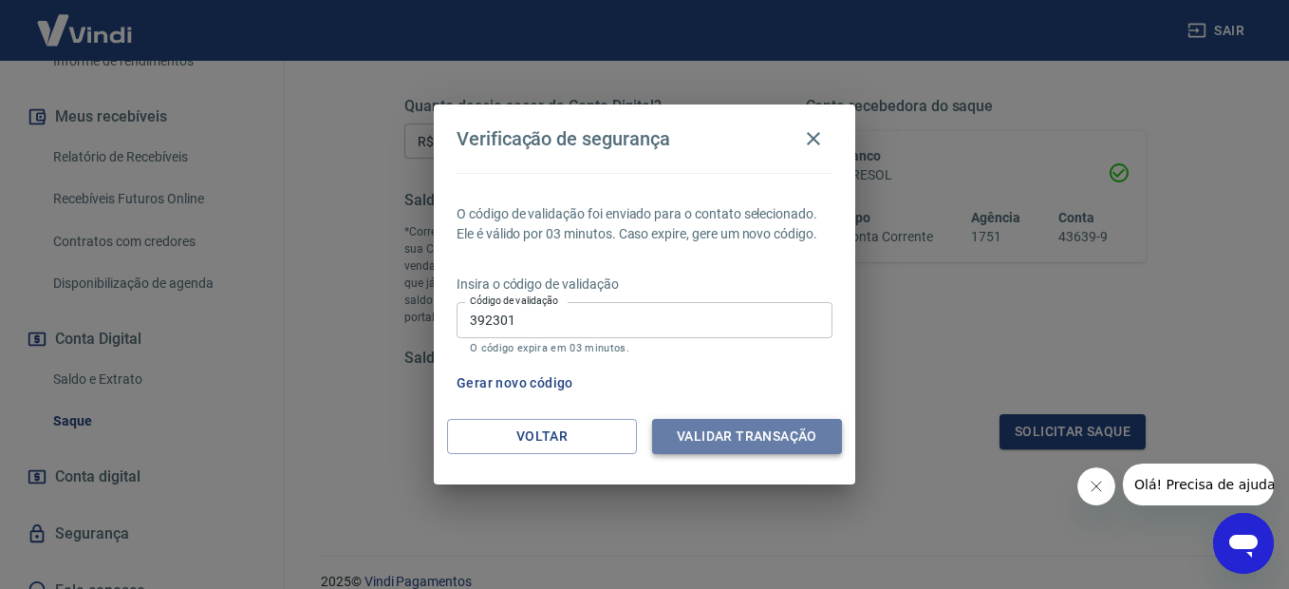
click at [742, 424] on button "Validar transação" at bounding box center [747, 436] width 190 height 35
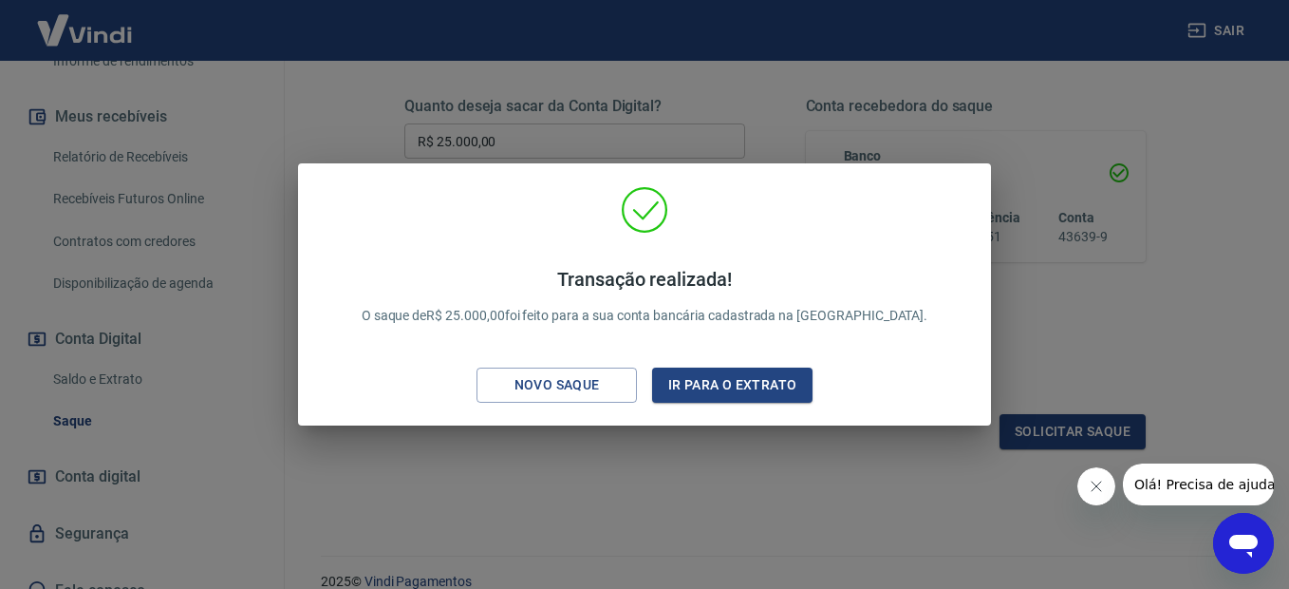
click at [607, 491] on div "Transação realizada! O saque de R$ 25.000,00 foi feito para a sua conta bancári…" at bounding box center [644, 294] width 1289 height 589
